Goal: Transaction & Acquisition: Purchase product/service

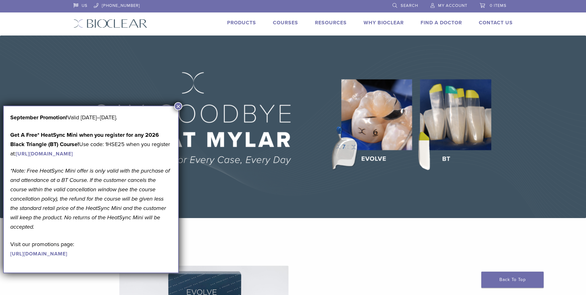
click at [182, 104] on img at bounding box center [293, 127] width 586 height 183
click at [238, 20] on link "Products" at bounding box center [241, 23] width 29 height 6
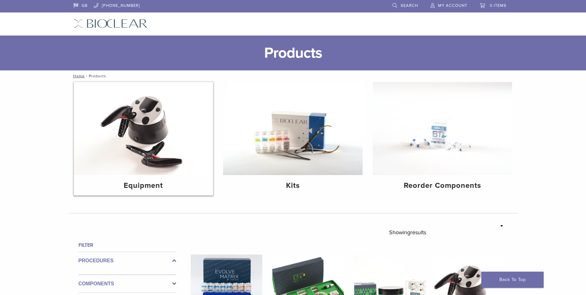
scroll to position [93, 0]
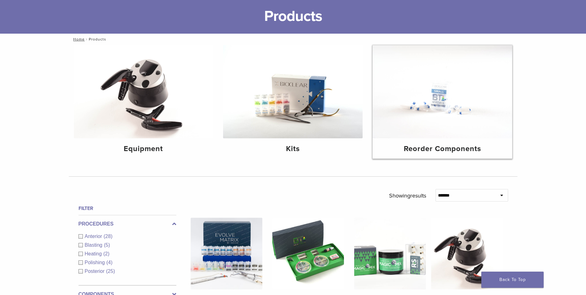
scroll to position [31, 0]
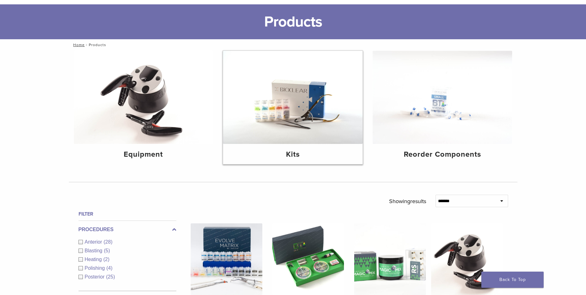
click at [293, 103] on img at bounding box center [293, 97] width 140 height 93
click at [417, 94] on img at bounding box center [443, 97] width 140 height 93
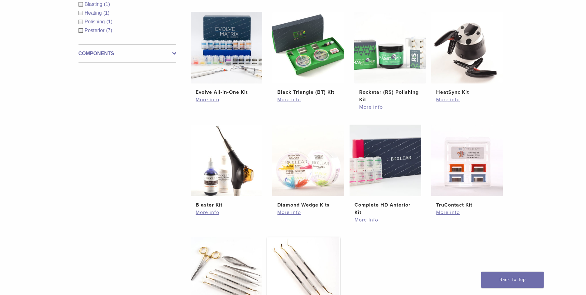
scroll to position [125, 0]
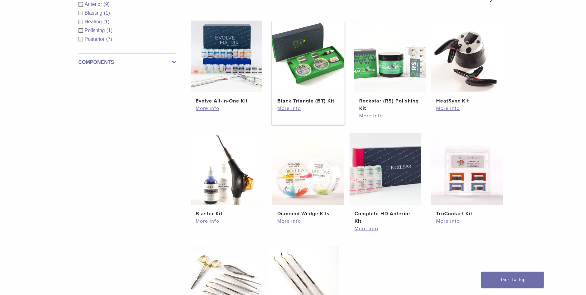
click at [291, 71] on img at bounding box center [308, 57] width 72 height 72
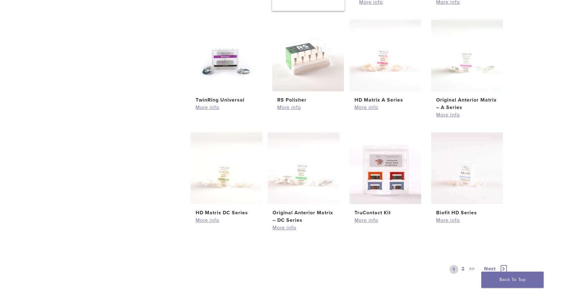
scroll to position [249, 0]
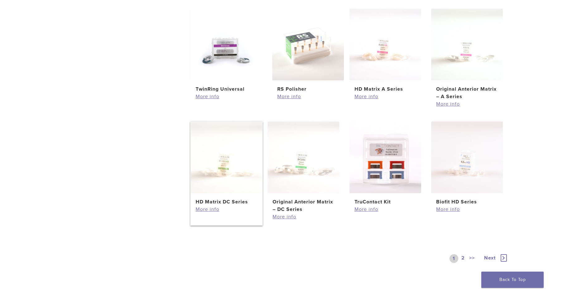
click at [217, 164] on img at bounding box center [227, 158] width 72 height 72
